Goal: Task Accomplishment & Management: Manage account settings

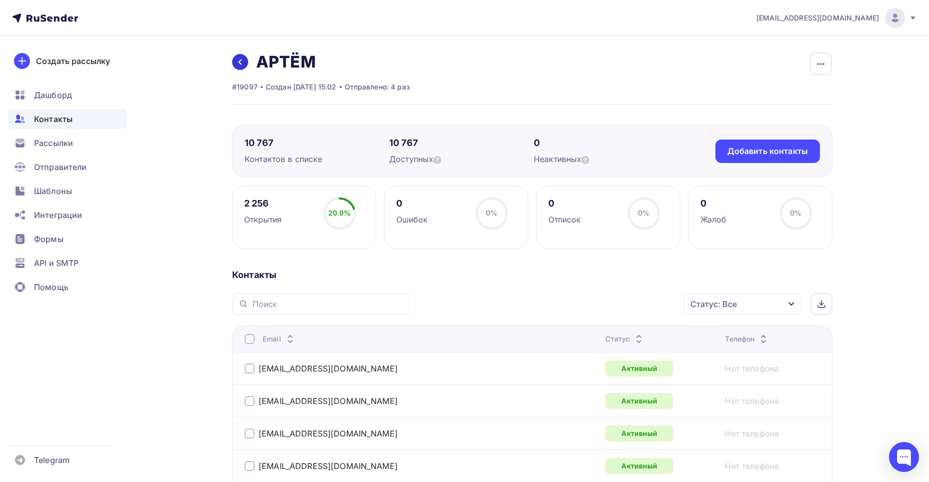
click at [244, 64] on link at bounding box center [240, 62] width 16 height 16
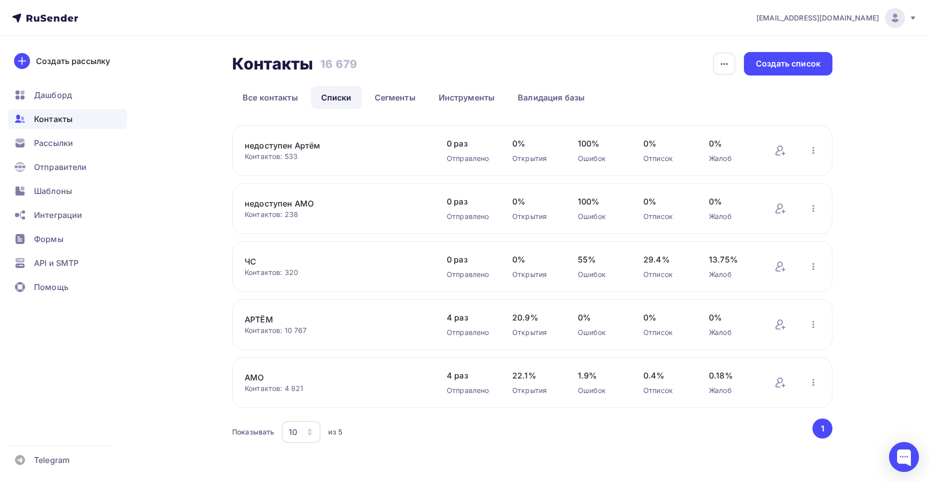
click at [256, 376] on link "АМО" at bounding box center [330, 378] width 170 height 12
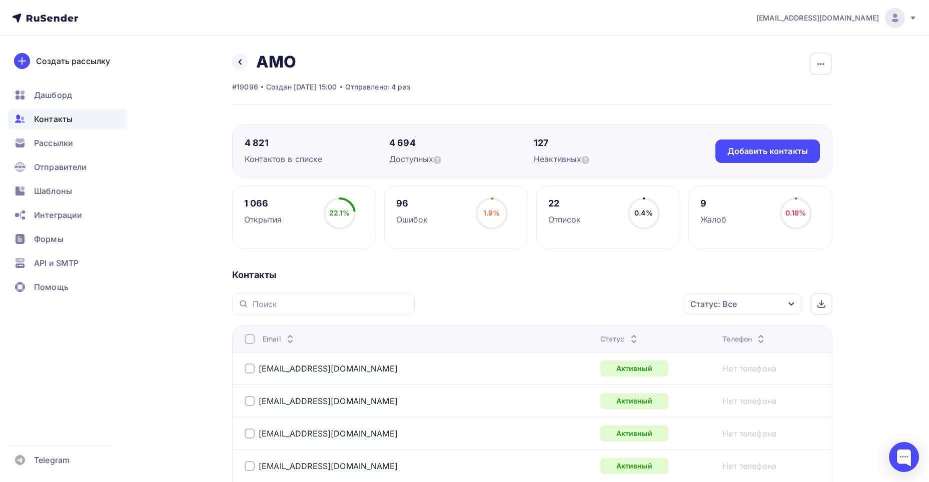
click at [788, 303] on icon "button" at bounding box center [791, 304] width 8 height 8
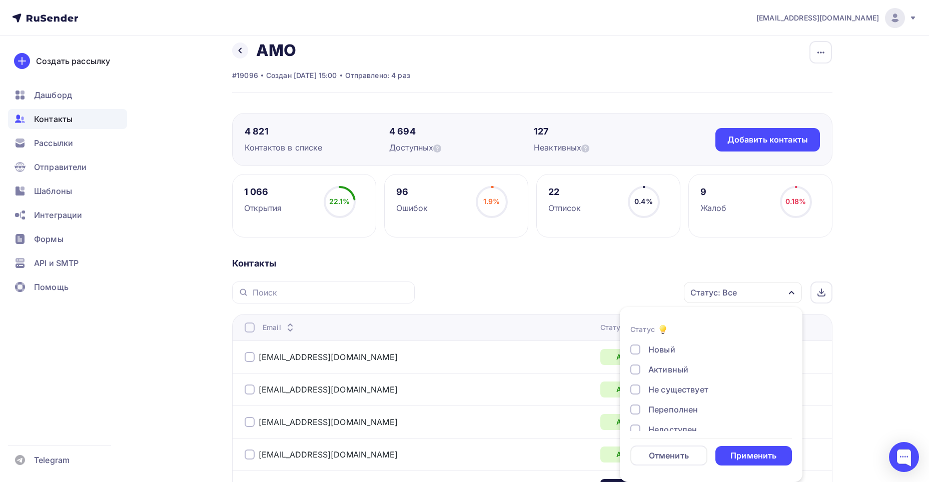
drag, startPoint x: 633, startPoint y: 387, endPoint x: 638, endPoint y: 391, distance: 6.4
click at [636, 388] on div at bounding box center [635, 390] width 10 height 10
click at [636, 397] on div at bounding box center [635, 400] width 10 height 10
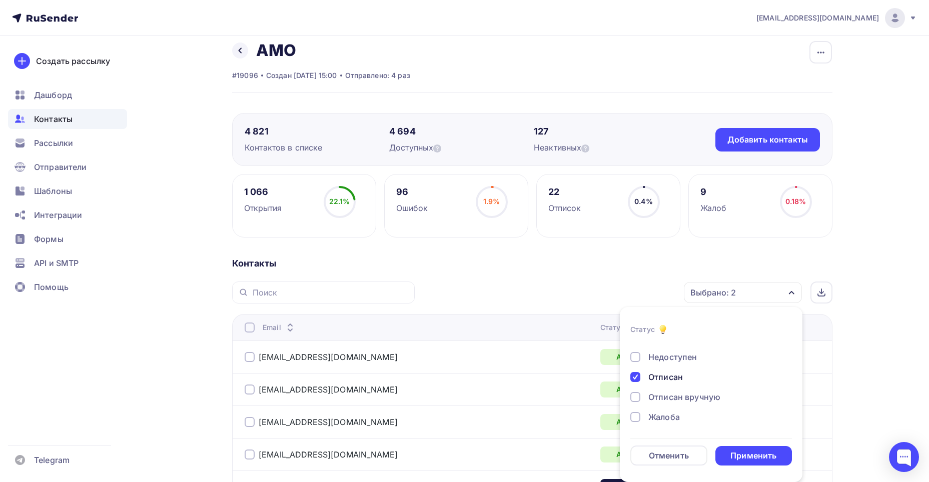
click at [636, 397] on div at bounding box center [635, 397] width 10 height 10
click at [636, 415] on div at bounding box center [635, 417] width 10 height 10
click at [764, 456] on div "Применить" at bounding box center [753, 456] width 46 height 12
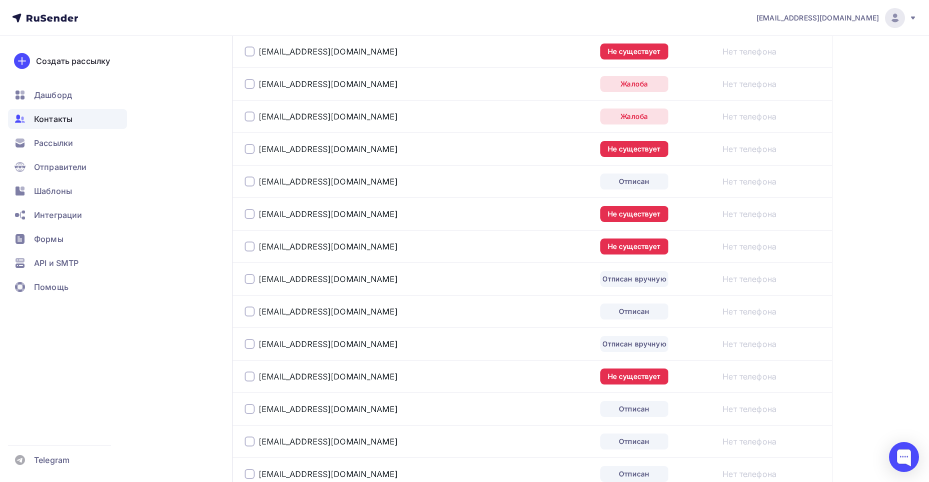
scroll to position [1598, 0]
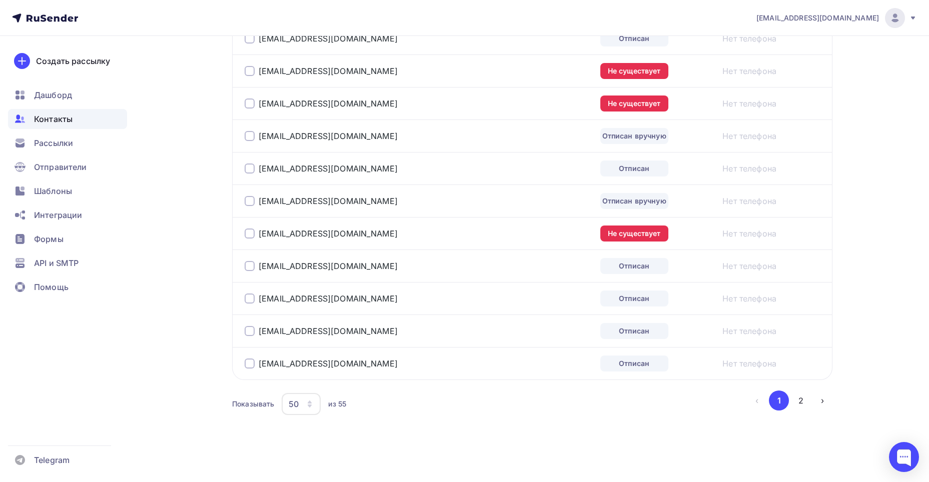
click at [310, 402] on icon "button" at bounding box center [310, 402] width 4 height 3
click at [303, 379] on div "100" at bounding box center [341, 373] width 96 height 12
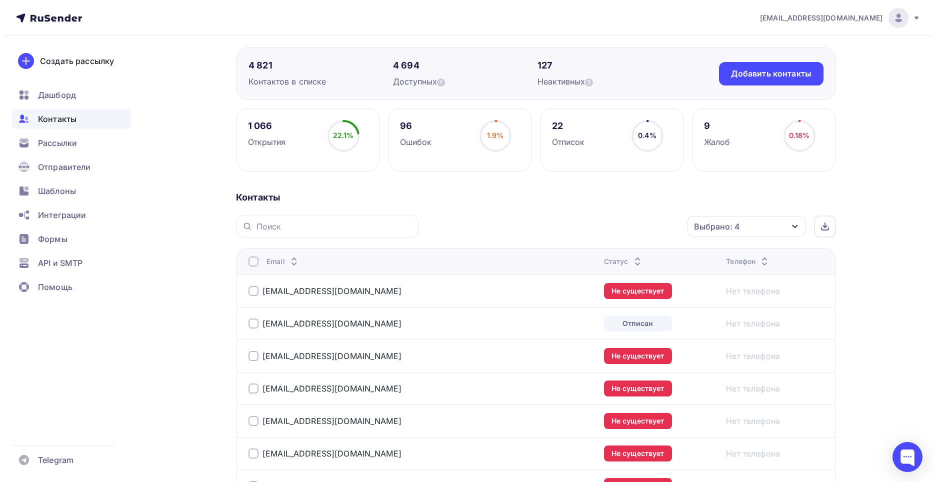
scroll to position [0, 0]
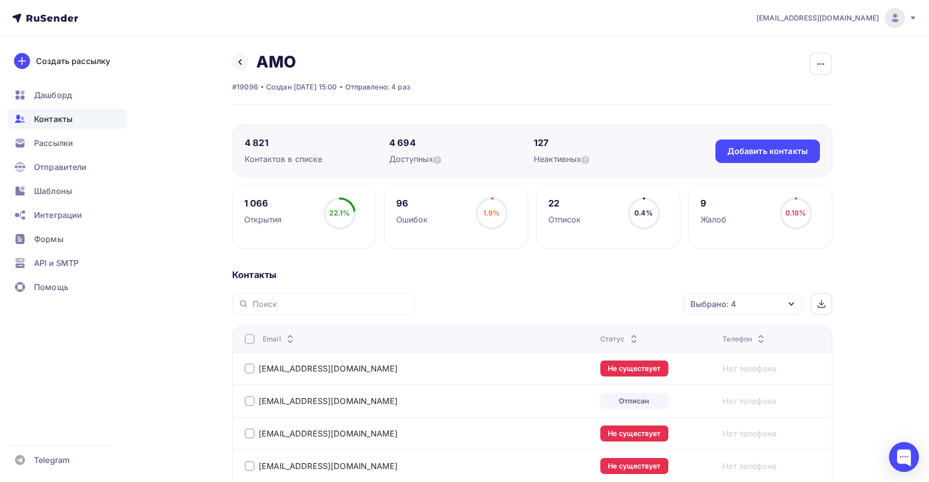
click at [247, 338] on div at bounding box center [250, 339] width 10 height 10
click at [654, 299] on div "Действие" at bounding box center [609, 305] width 132 height 20
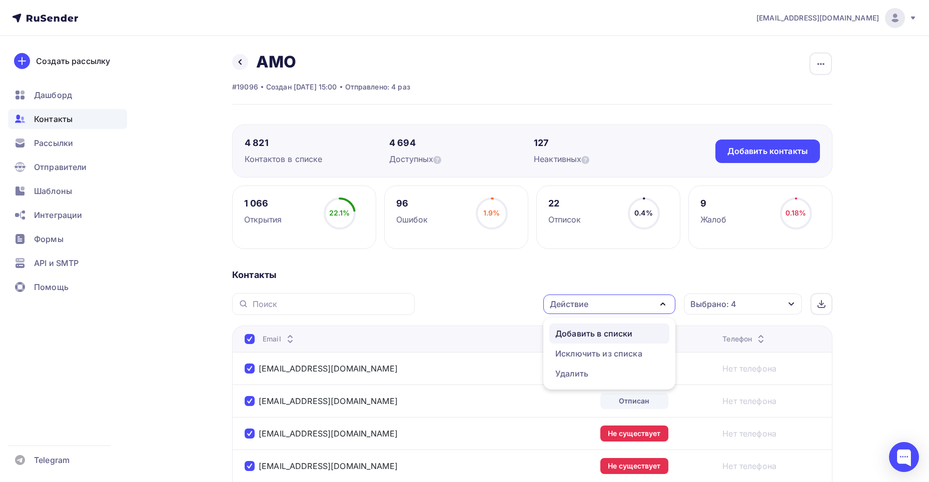
click at [605, 333] on div "Добавить в списки" at bounding box center [593, 334] width 77 height 12
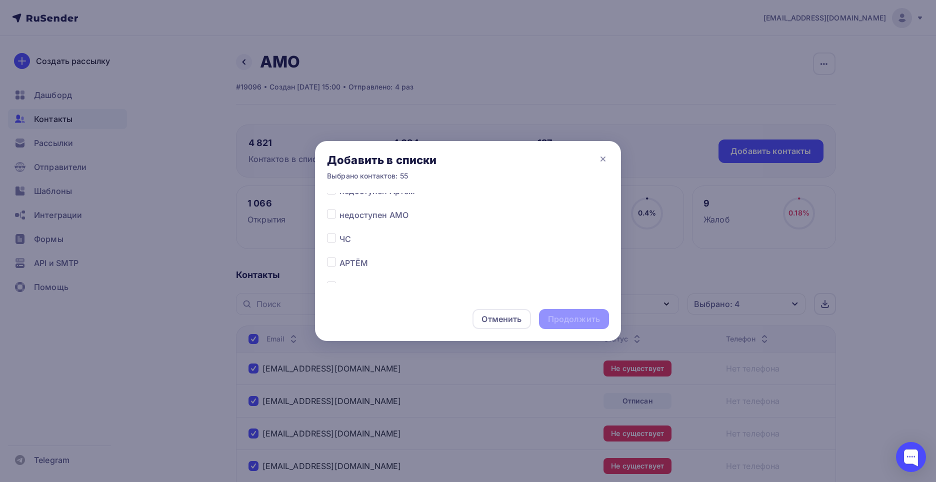
scroll to position [50, 0]
click at [340, 216] on label at bounding box center [340, 216] width 0 height 0
click at [329, 220] on input "checkbox" at bounding box center [331, 220] width 9 height 9
checkbox input "true"
click at [566, 318] on div "Продолжить" at bounding box center [574, 320] width 52 height 12
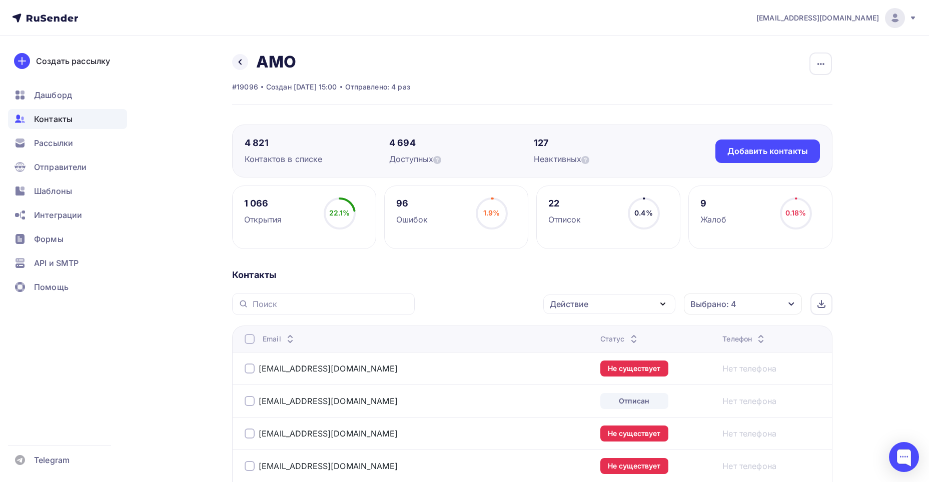
click at [251, 340] on div at bounding box center [250, 339] width 10 height 10
click at [248, 340] on div at bounding box center [250, 339] width 10 height 10
click at [663, 309] on icon "button" at bounding box center [663, 304] width 12 height 12
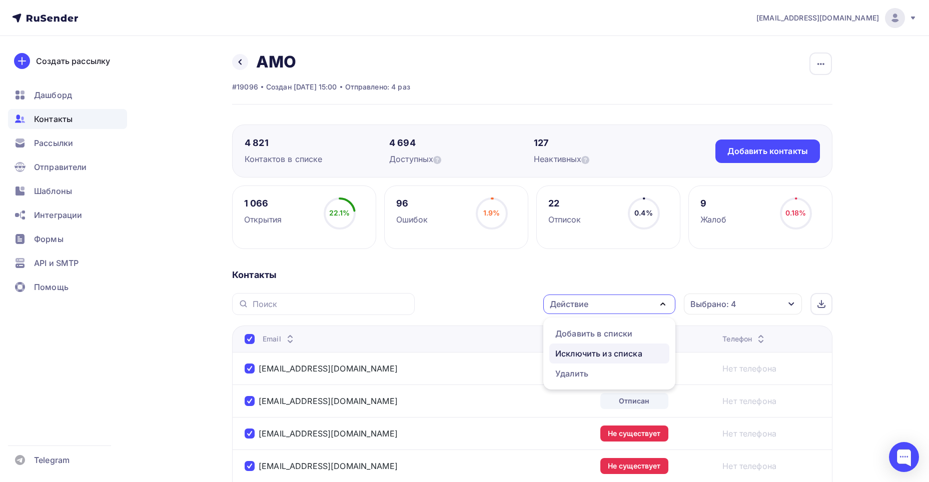
click at [592, 356] on div "Исключить из списка" at bounding box center [598, 354] width 87 height 12
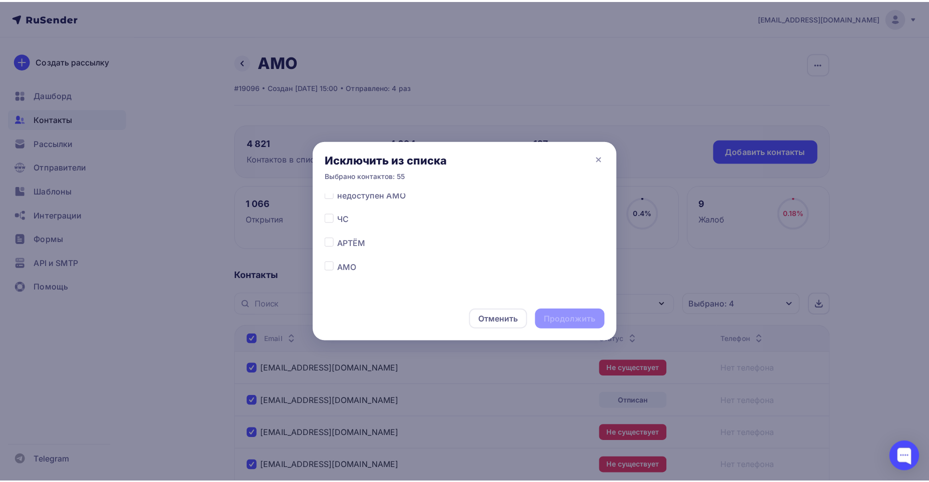
scroll to position [55, 0]
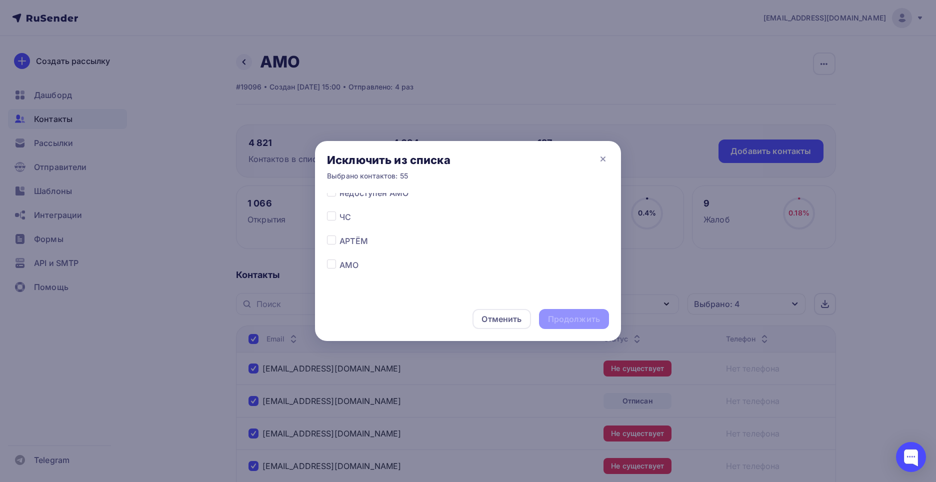
click at [340, 259] on label at bounding box center [340, 259] width 0 height 0
click at [332, 265] on input "checkbox" at bounding box center [331, 263] width 9 height 9
checkbox input "true"
click at [565, 319] on div "Продолжить" at bounding box center [574, 320] width 52 height 12
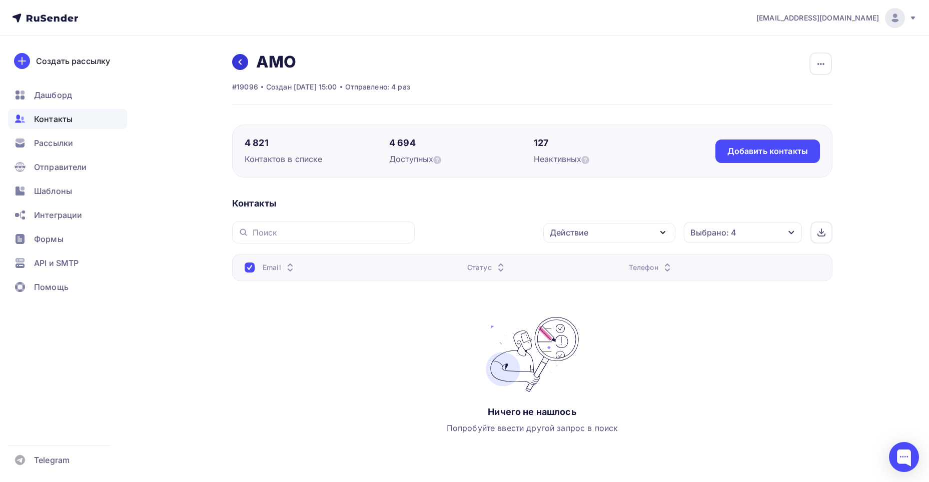
click at [241, 61] on icon at bounding box center [240, 62] width 8 height 8
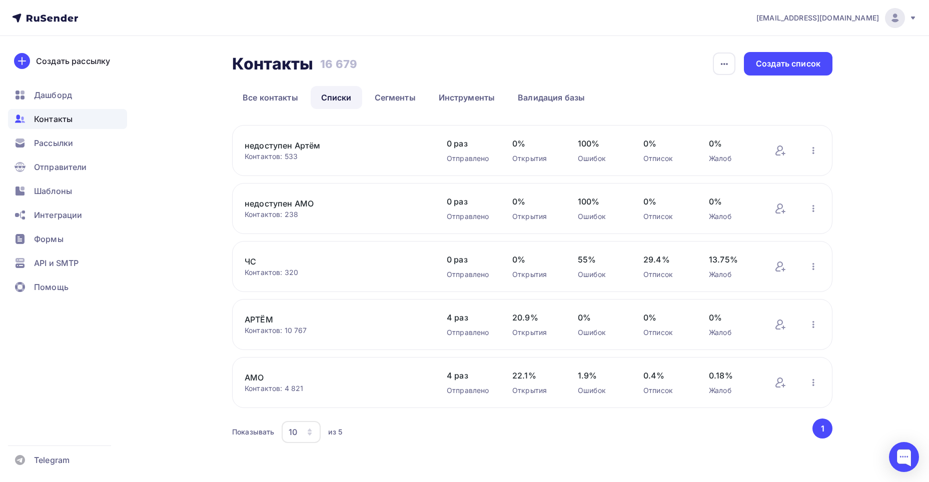
click at [261, 375] on link "АМО" at bounding box center [330, 378] width 170 height 12
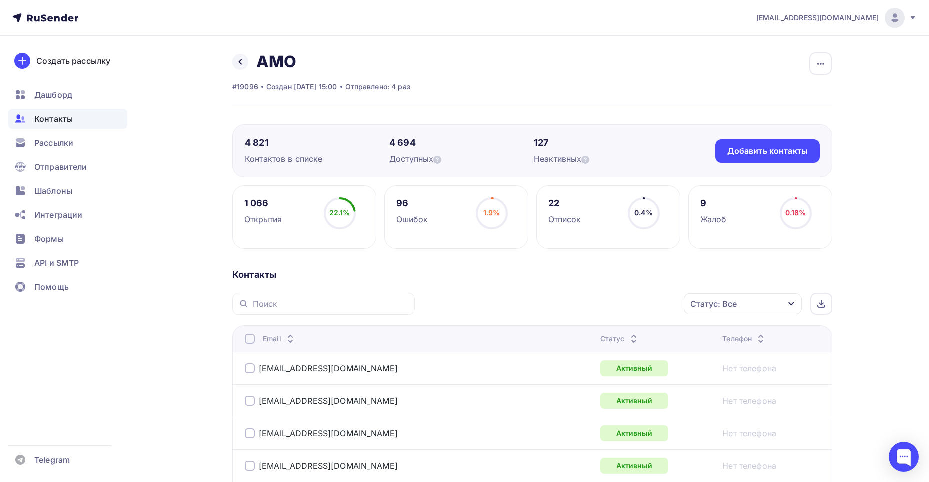
click at [742, 304] on div "Статус: Все" at bounding box center [743, 304] width 118 height 21
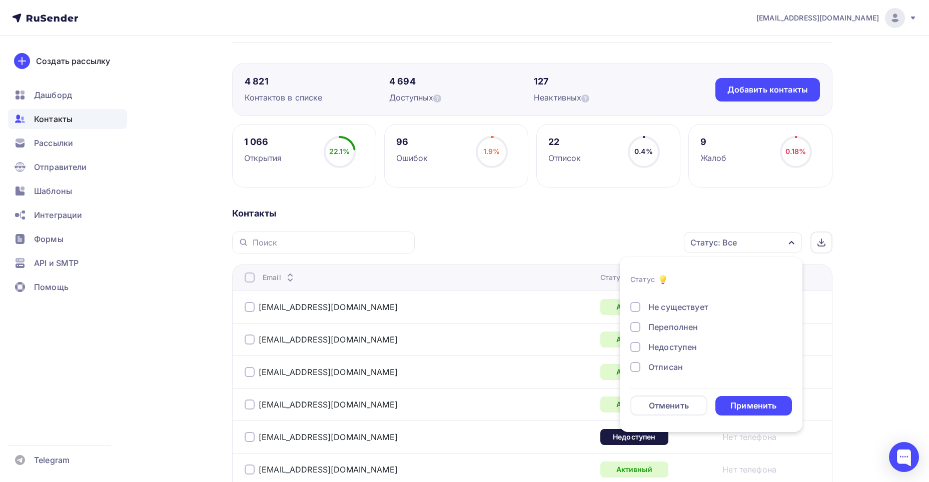
scroll to position [50, 0]
click at [634, 312] on div at bounding box center [635, 310] width 10 height 10
click at [634, 332] on div at bounding box center [635, 330] width 10 height 10
click at [746, 403] on div "Применить" at bounding box center [753, 406] width 46 height 12
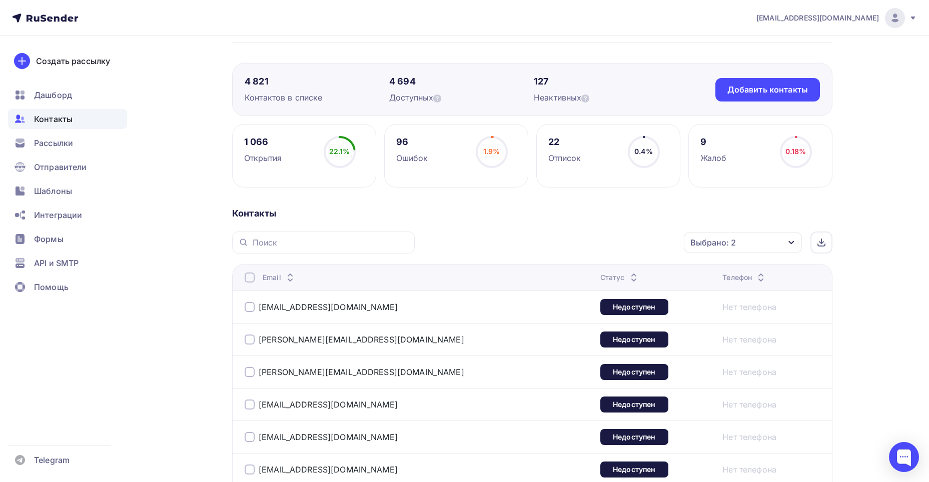
click at [250, 276] on div at bounding box center [250, 278] width 10 height 10
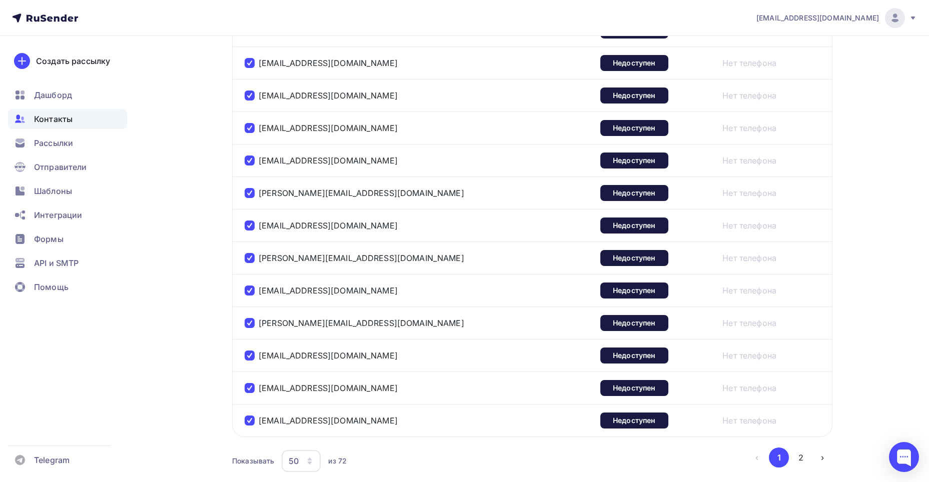
scroll to position [1598, 0]
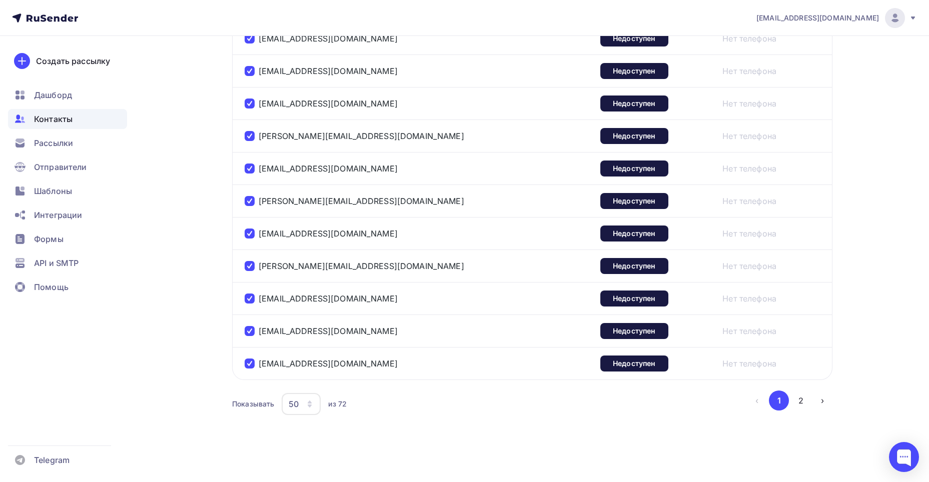
click at [308, 400] on icon "button" at bounding box center [310, 404] width 8 height 8
click at [307, 376] on div "100" at bounding box center [341, 373] width 96 height 12
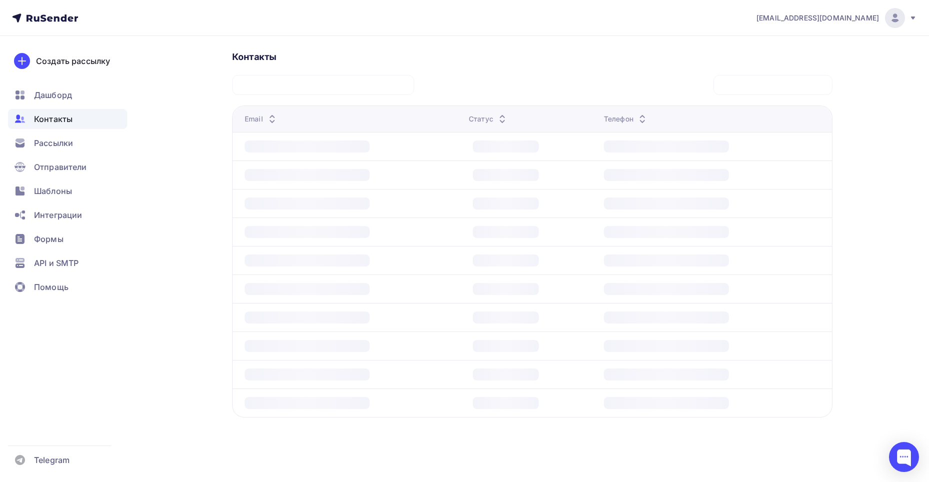
scroll to position [218, 0]
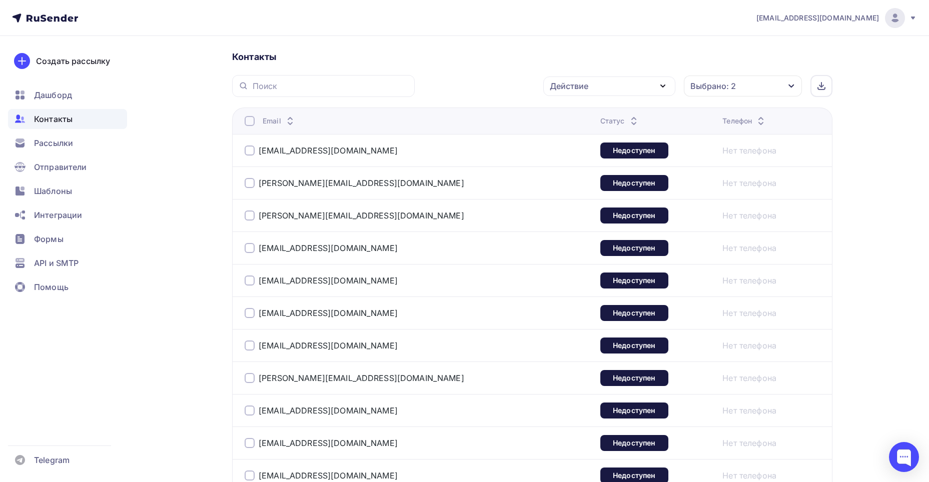
click at [251, 120] on div at bounding box center [250, 121] width 10 height 10
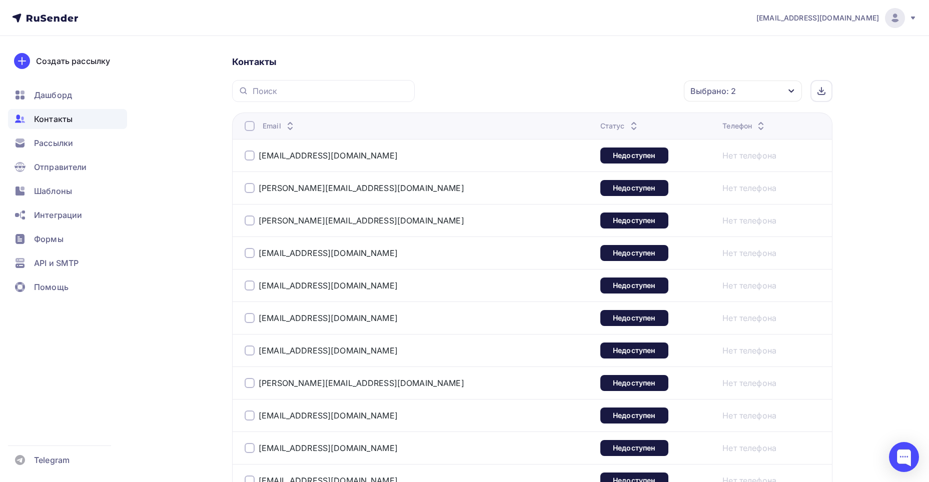
scroll to position [118, 0]
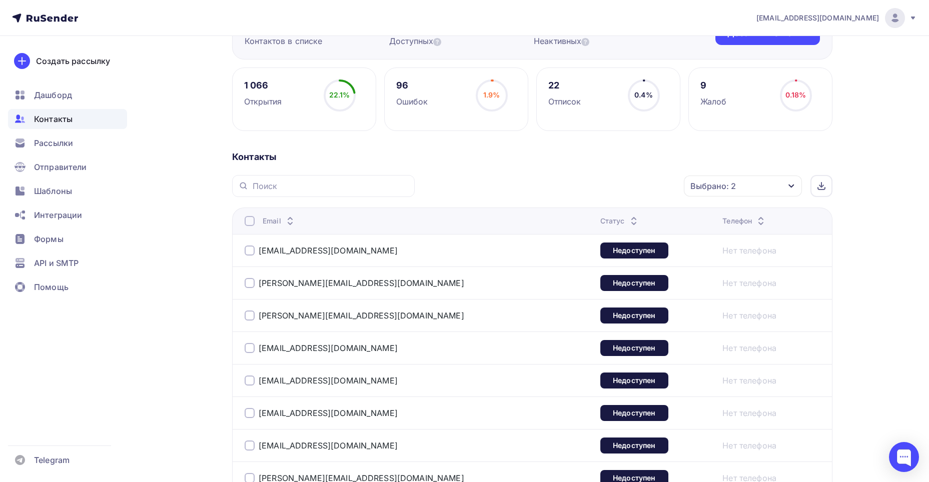
click at [251, 219] on div at bounding box center [250, 221] width 10 height 10
click at [648, 183] on div "Действие" at bounding box center [609, 187] width 132 height 20
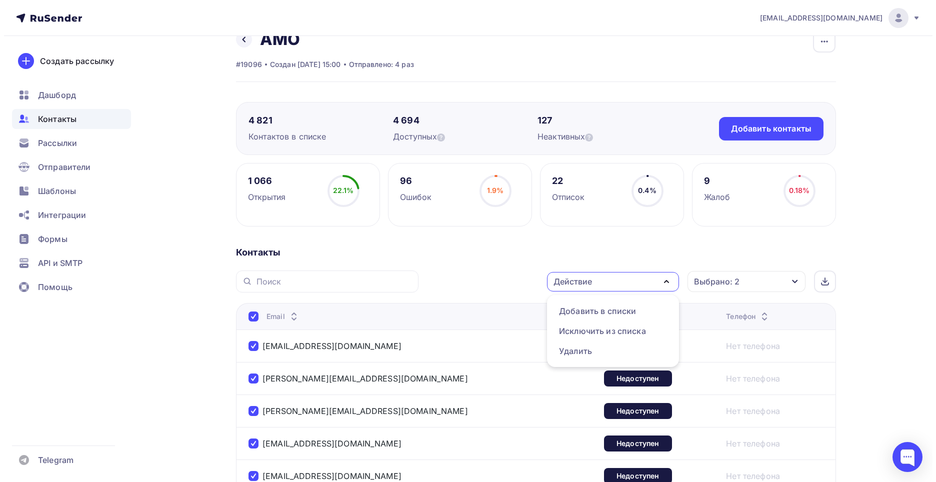
scroll to position [0, 0]
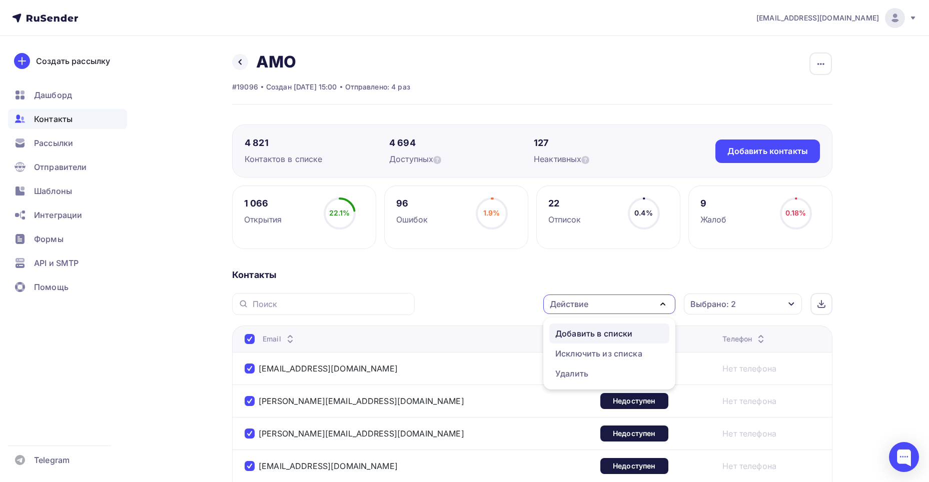
click at [633, 334] on div "Добавить в списки" at bounding box center [609, 334] width 108 height 12
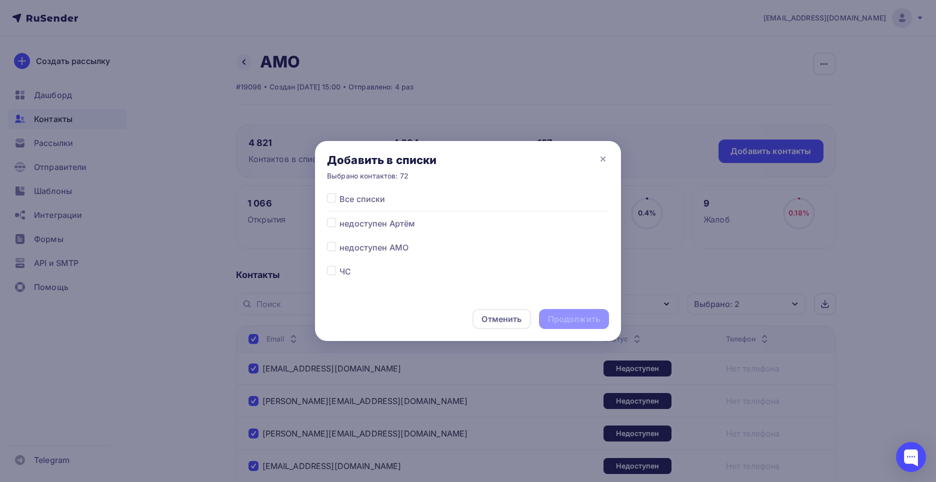
click at [340, 242] on label at bounding box center [340, 242] width 0 height 0
click at [332, 248] on input "checkbox" at bounding box center [331, 246] width 9 height 9
checkbox input "true"
click at [590, 321] on div "Продолжить" at bounding box center [574, 320] width 52 height 12
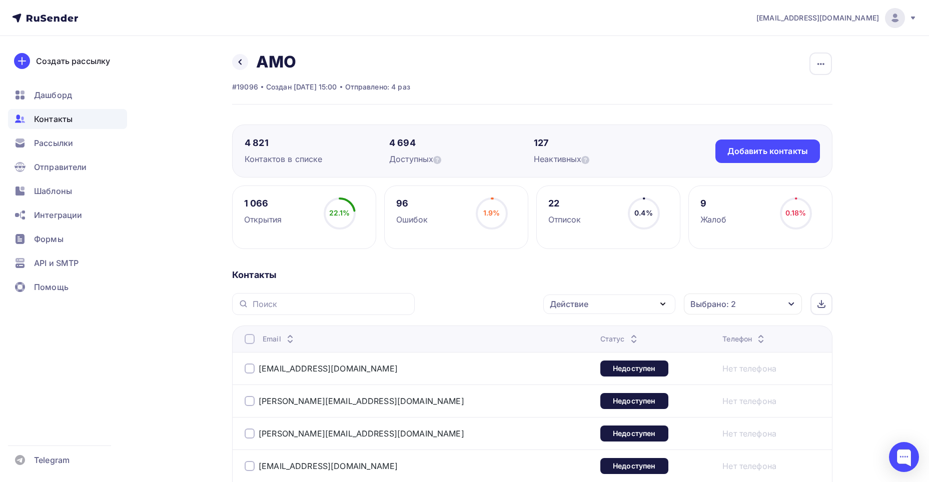
click at [249, 340] on div at bounding box center [250, 339] width 10 height 10
click at [250, 343] on div at bounding box center [250, 339] width 10 height 10
click at [653, 303] on div "Действие" at bounding box center [609, 305] width 132 height 20
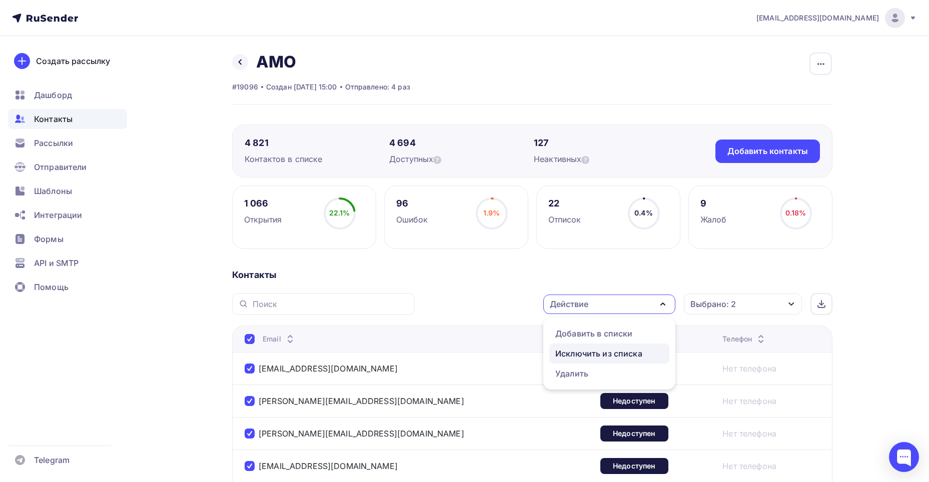
click at [616, 356] on div "Исключить из списка" at bounding box center [598, 354] width 87 height 12
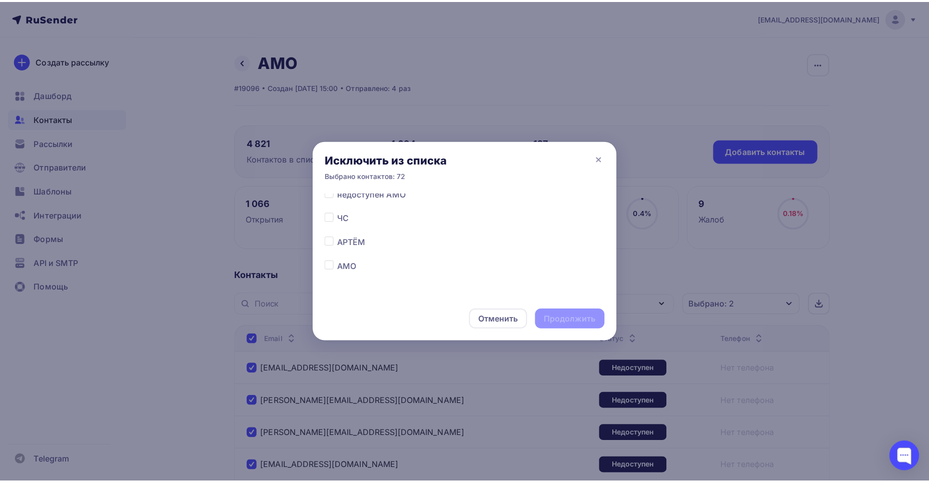
scroll to position [55, 0]
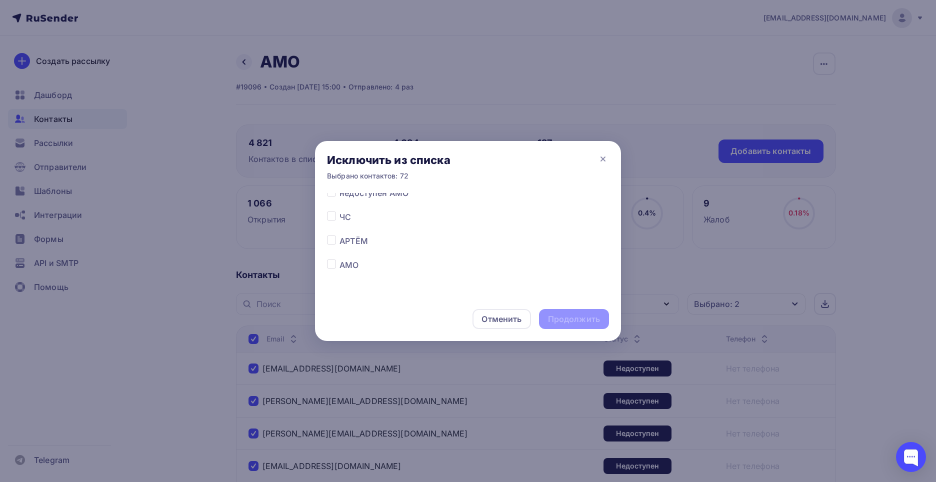
click at [340, 259] on label at bounding box center [340, 259] width 0 height 0
click at [332, 266] on input "checkbox" at bounding box center [331, 263] width 9 height 9
checkbox input "true"
click at [576, 319] on div "Продолжить" at bounding box center [574, 320] width 52 height 12
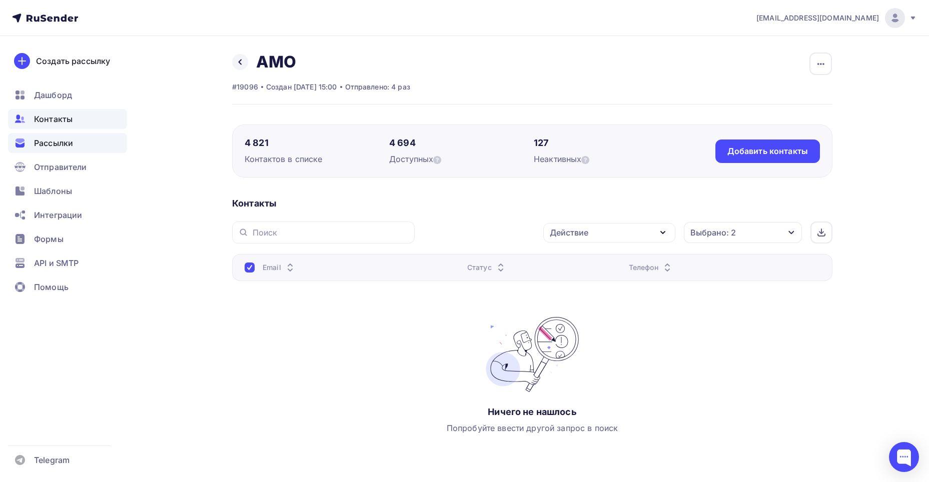
click at [57, 145] on span "Рассылки" at bounding box center [53, 143] width 39 height 12
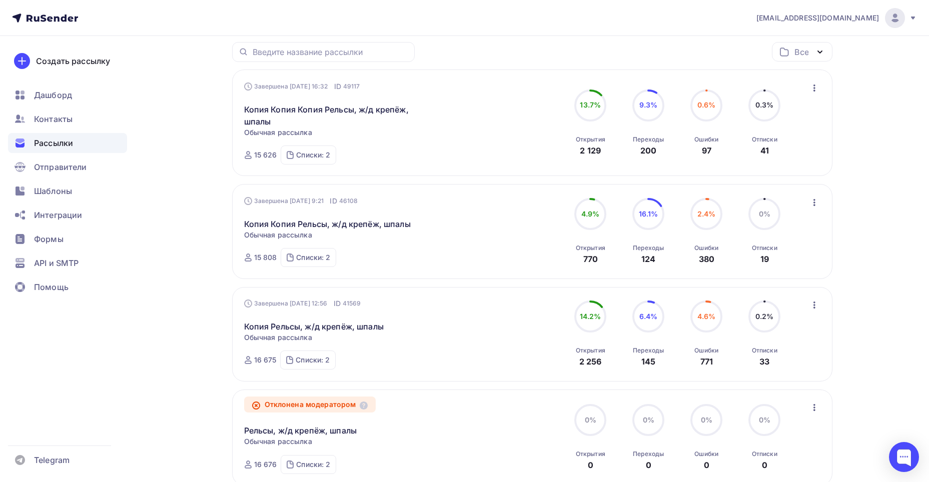
scroll to position [99, 0]
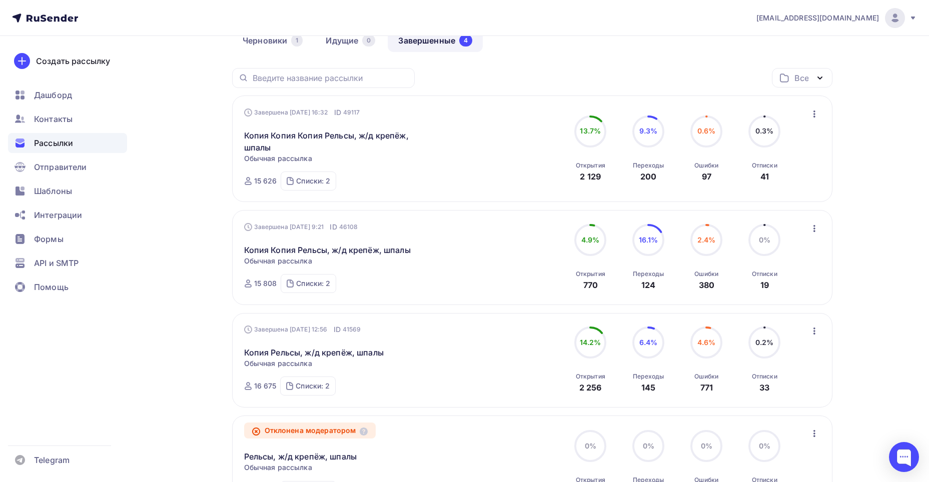
click at [816, 328] on icon "button" at bounding box center [814, 331] width 12 height 12
click at [322, 355] on link "Копия Рельсы, ж/д крепёж, шпалы" at bounding box center [314, 353] width 140 height 12
